Goal: Task Accomplishment & Management: Manage account settings

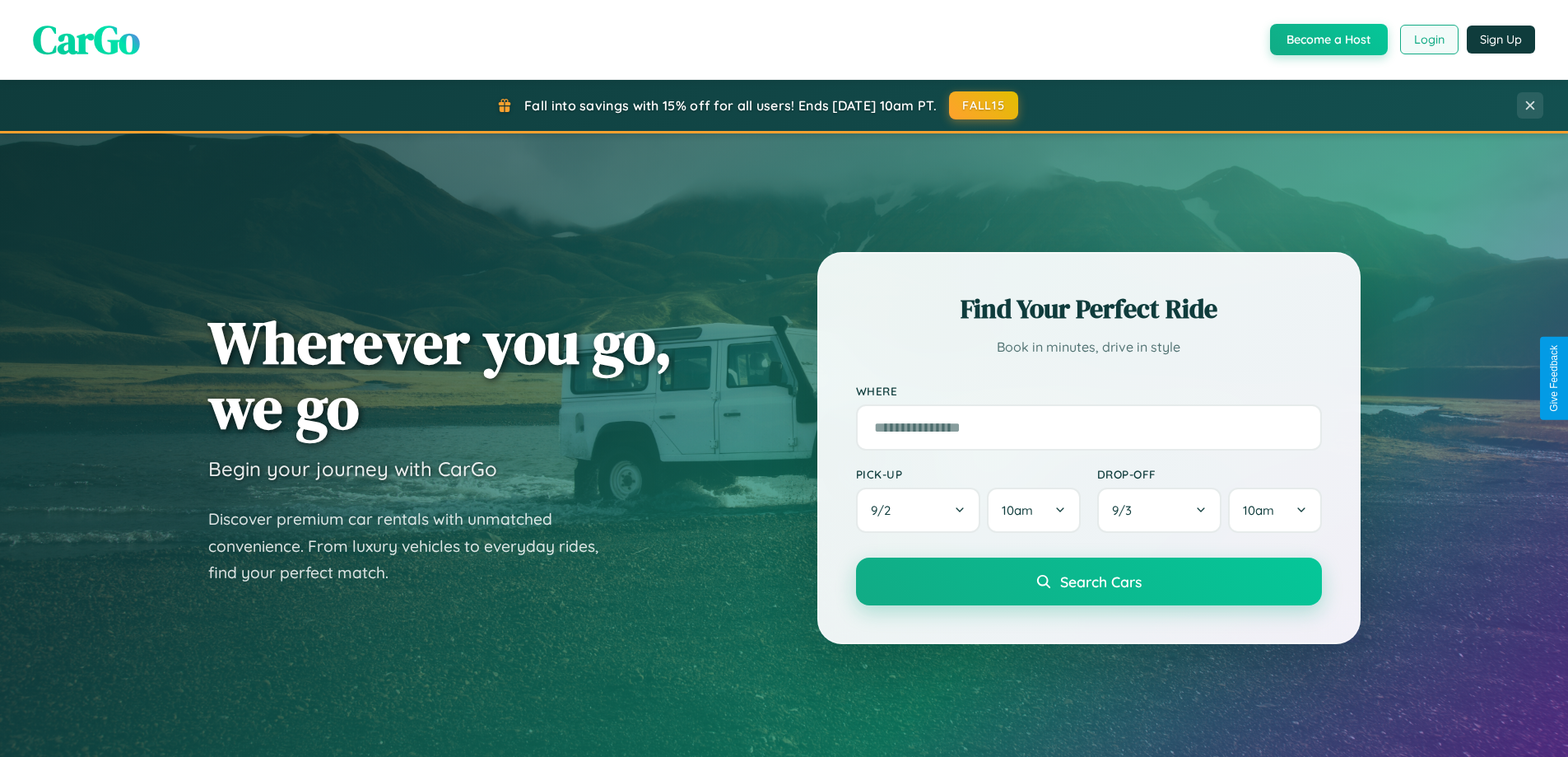
click at [1428, 40] on button "Login" at bounding box center [1429, 39] width 58 height 30
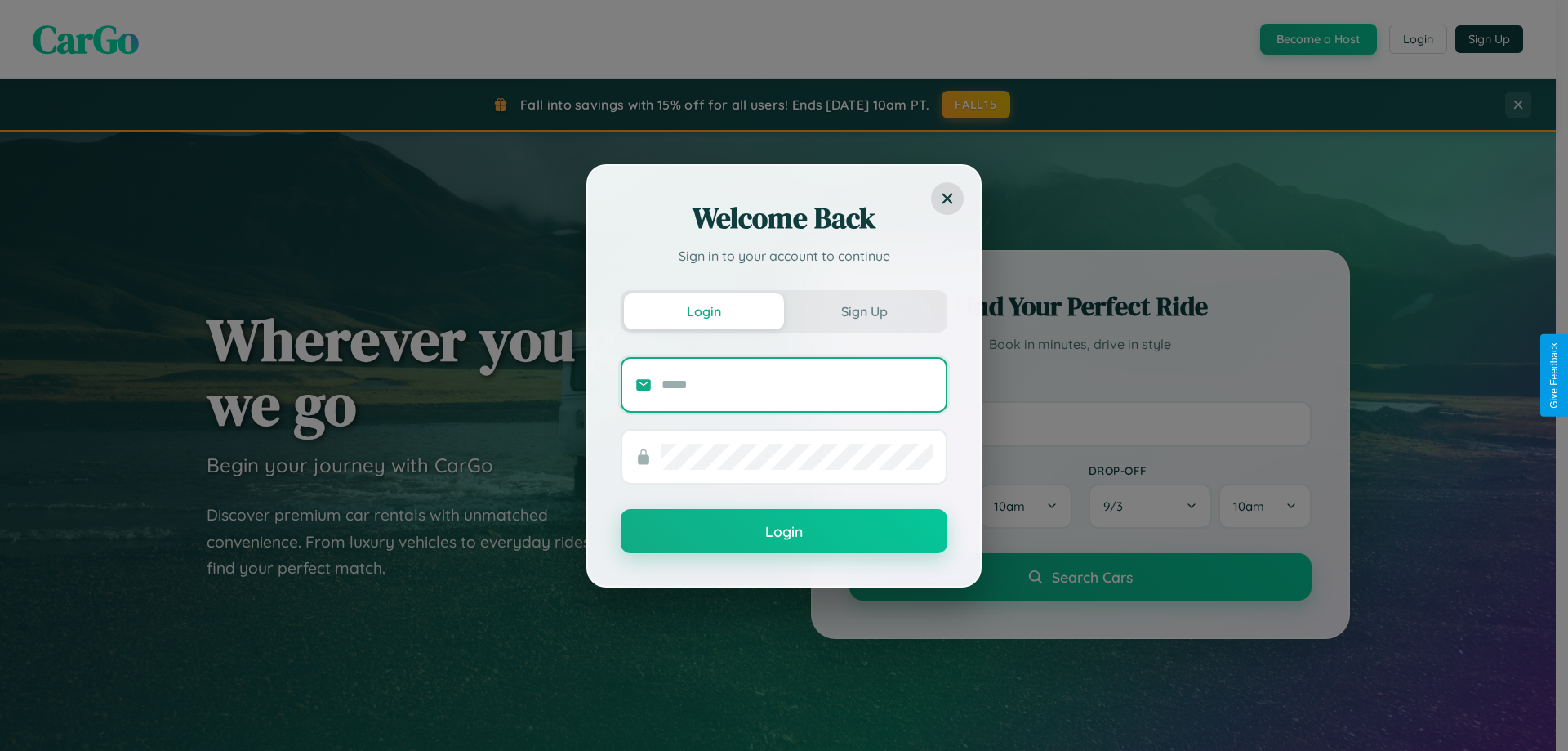
click at [797, 384] on input "text" at bounding box center [796, 385] width 271 height 26
type input "**********"
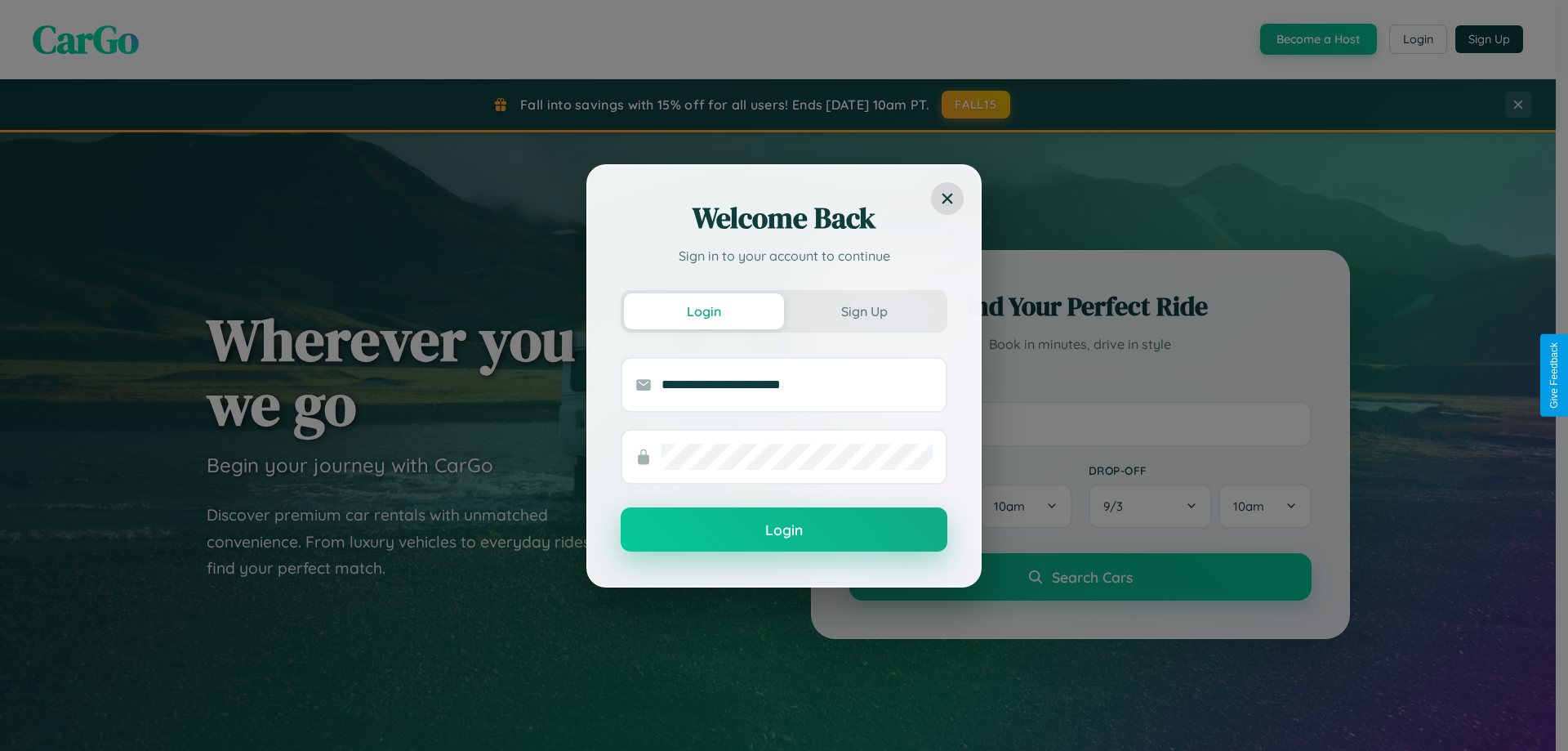
click at [784, 531] on button "Login" at bounding box center [784, 529] width 326 height 44
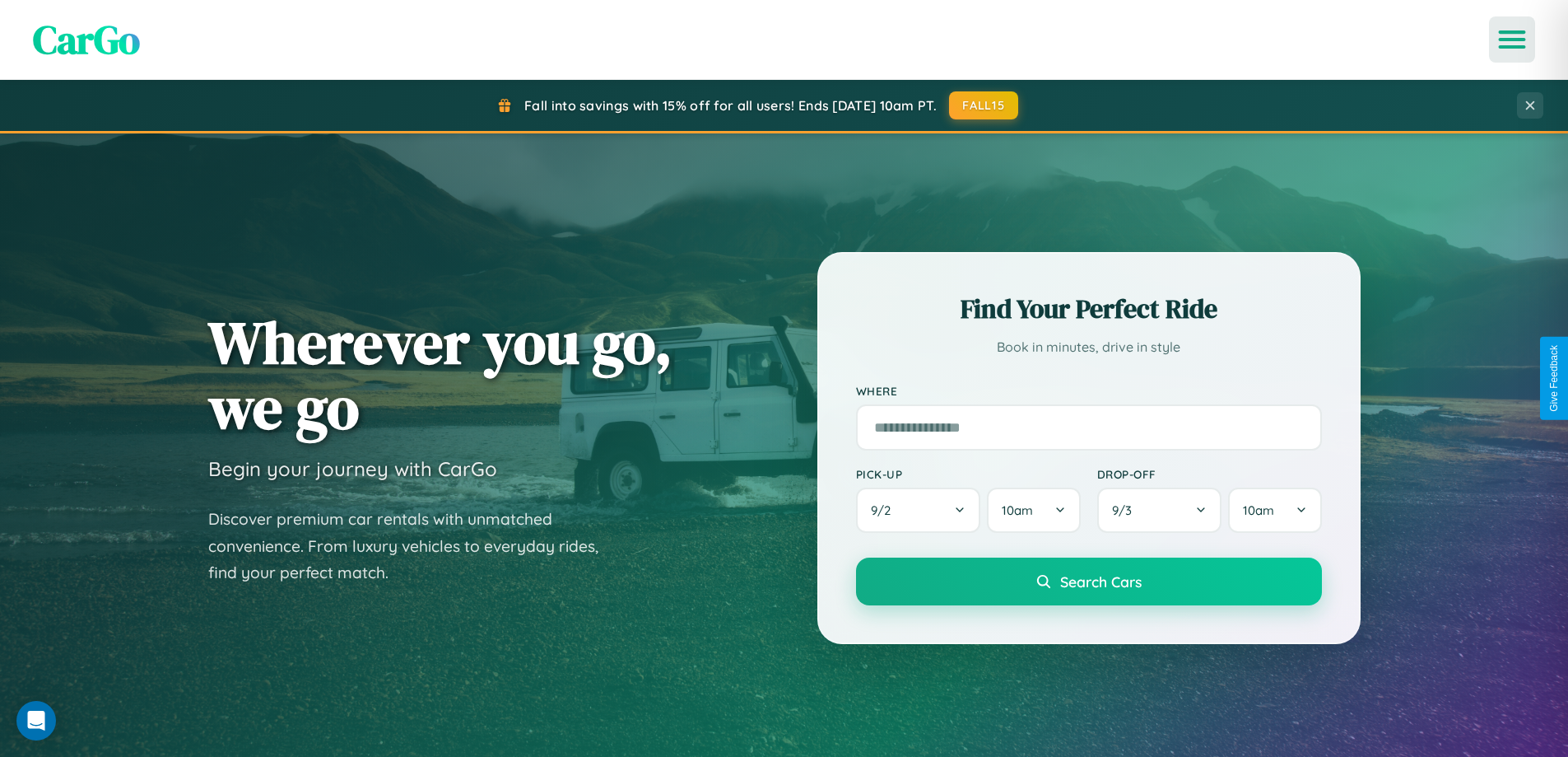
click at [1512, 40] on icon "Open menu" at bounding box center [1512, 39] width 24 height 15
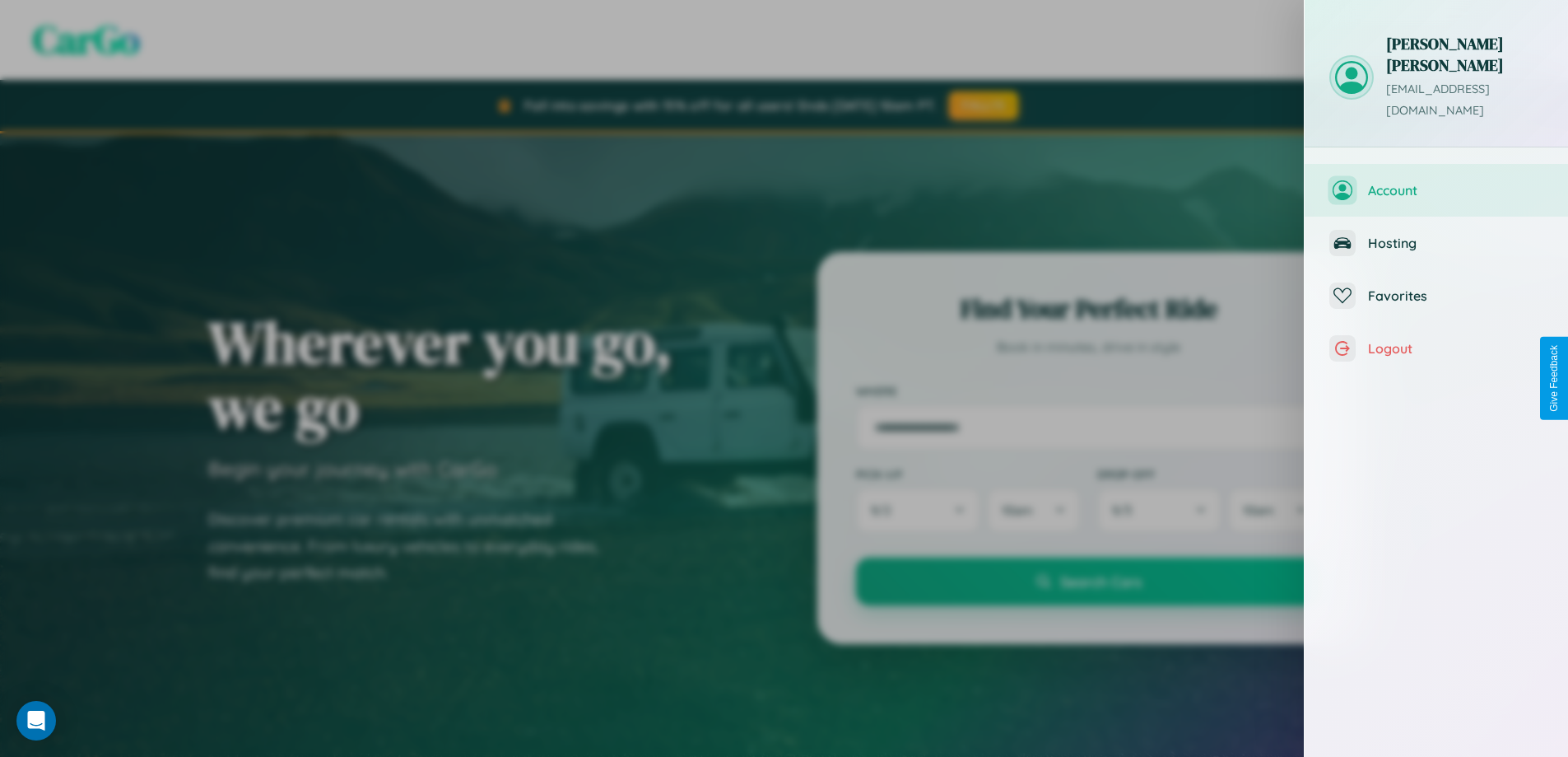
click at [1436, 182] on span "Account" at bounding box center [1456, 190] width 175 height 16
